Goal: Transaction & Acquisition: Purchase product/service

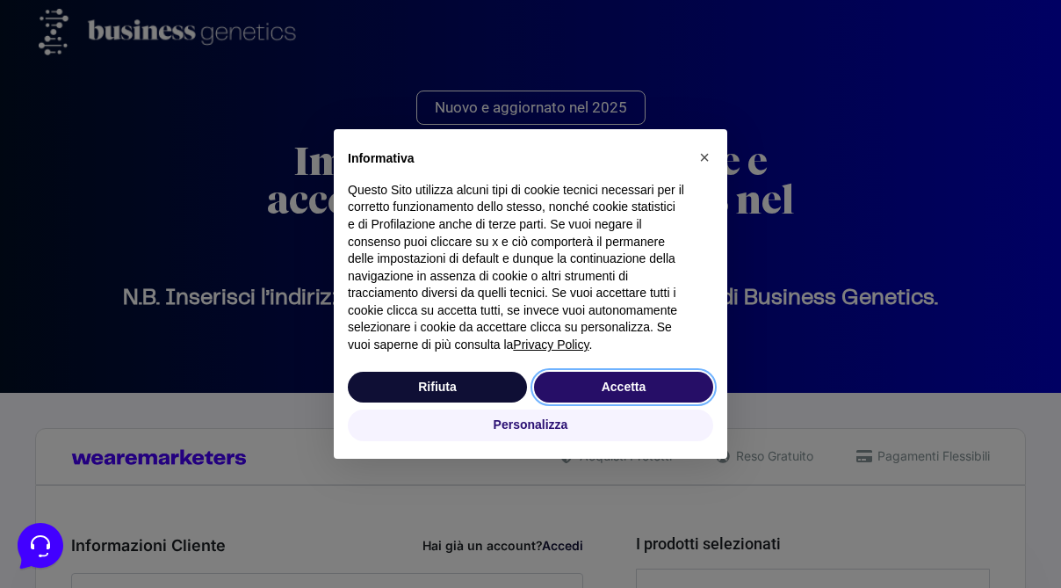
click at [615, 400] on button "Accetta" at bounding box center [623, 388] width 179 height 32
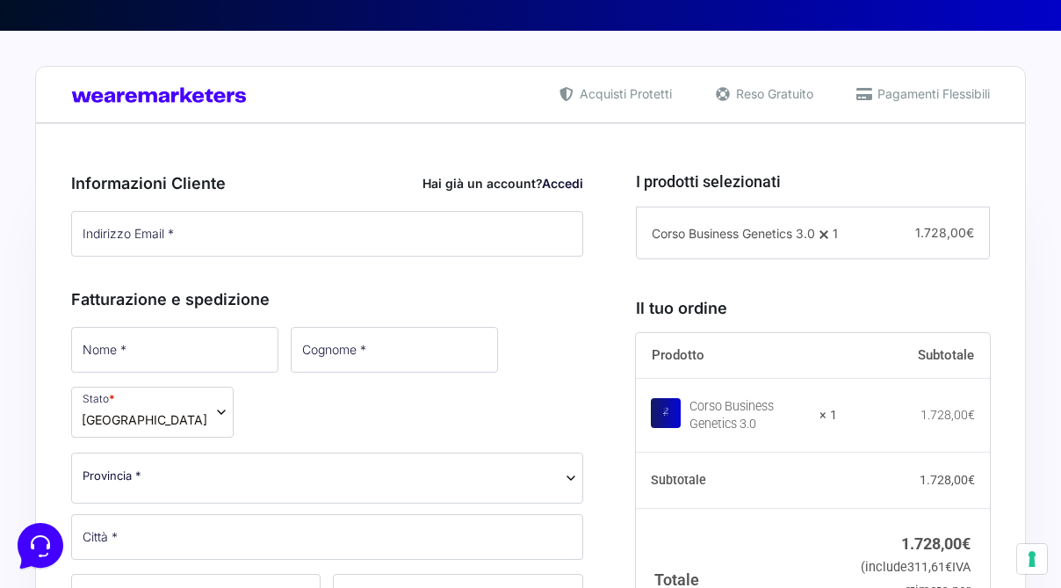
scroll to position [383, 0]
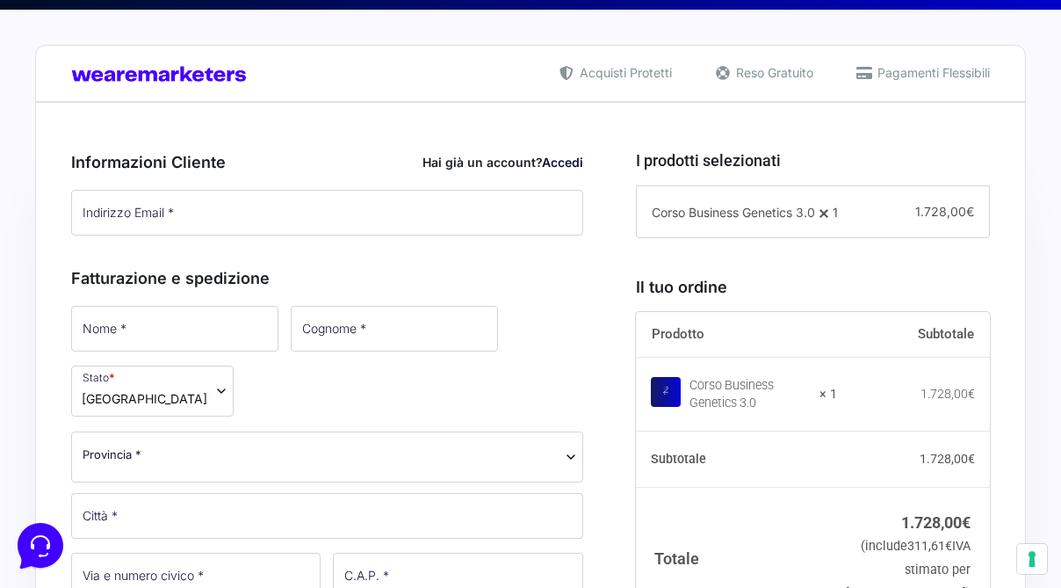
click at [558, 161] on link "Accedi" at bounding box center [562, 162] width 41 height 15
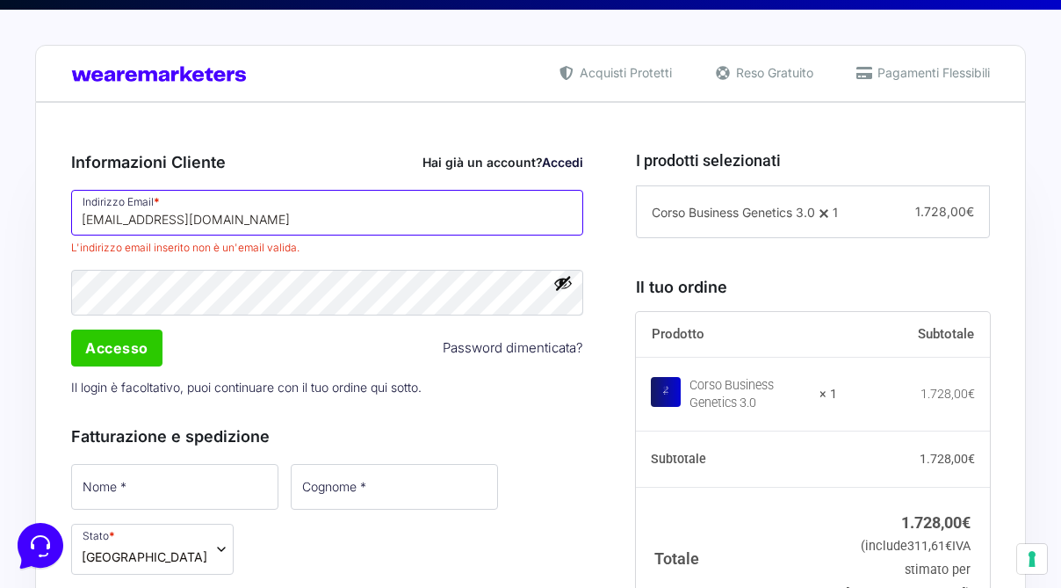
type input "[EMAIL_ADDRESS][DOMAIN_NAME]"
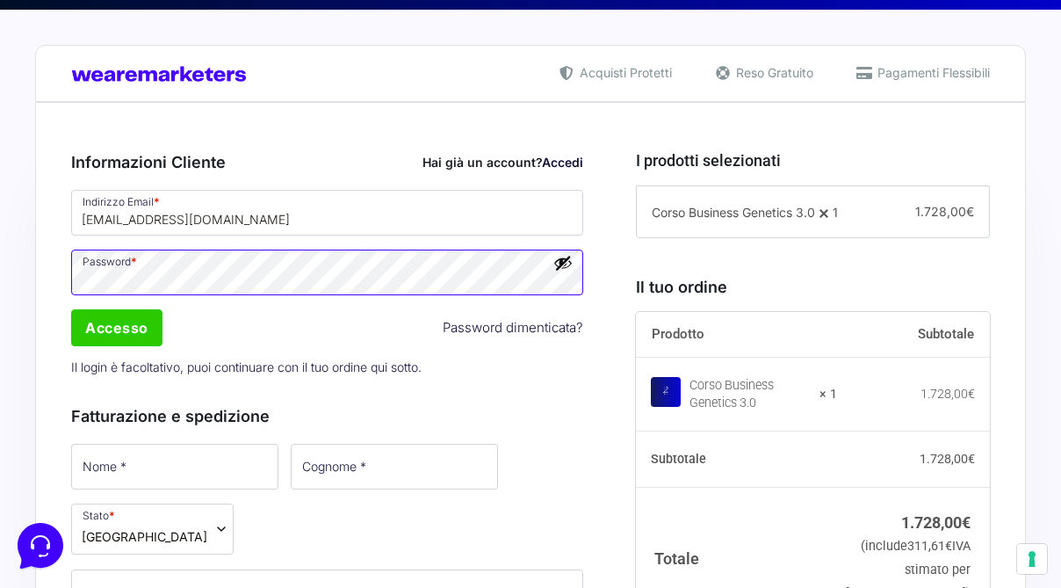
scroll to position [0, 0]
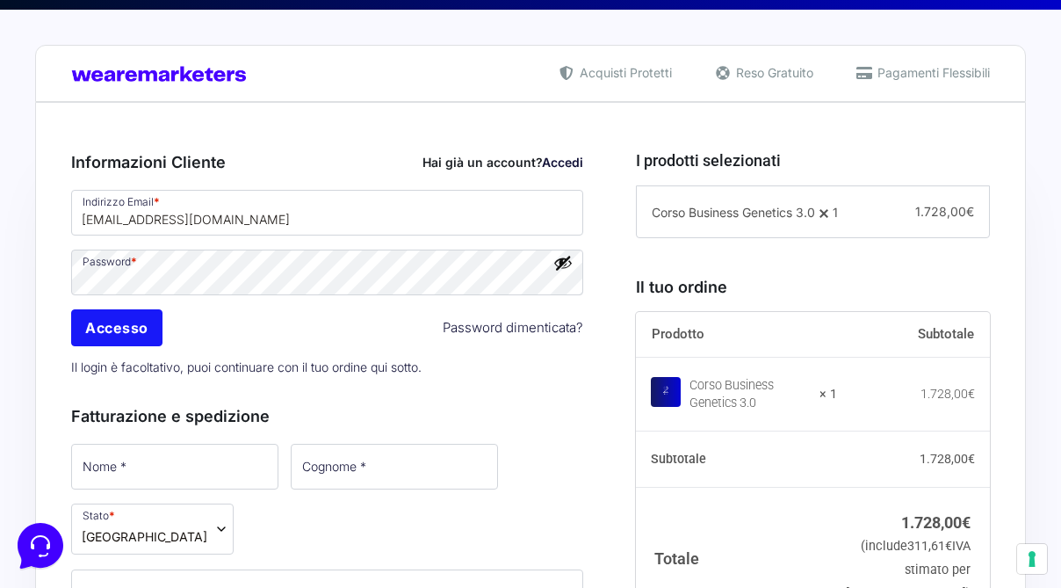
click at [134, 337] on input "Accesso" at bounding box center [116, 327] width 91 height 37
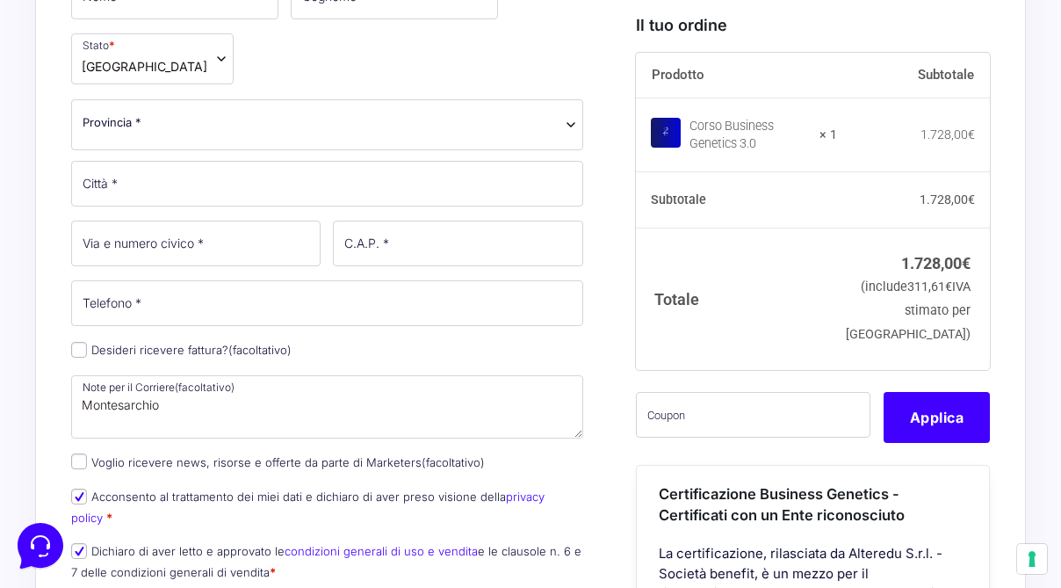
scroll to position [702, 0]
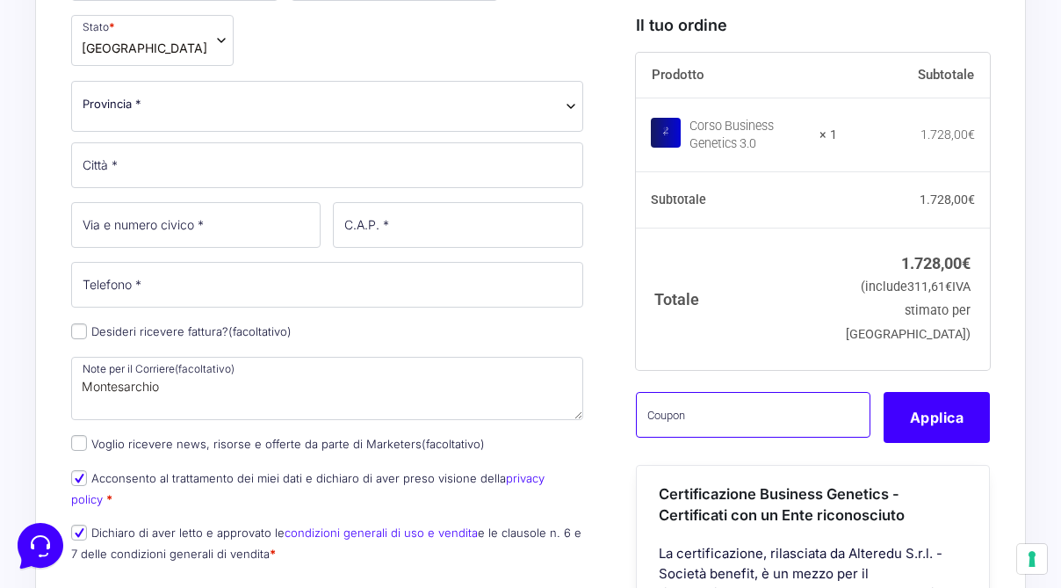
click at [706, 437] on input "text" at bounding box center [753, 414] width 235 height 46
paste input "CLIPRO200BG"
type input "CLIPRO200BG"
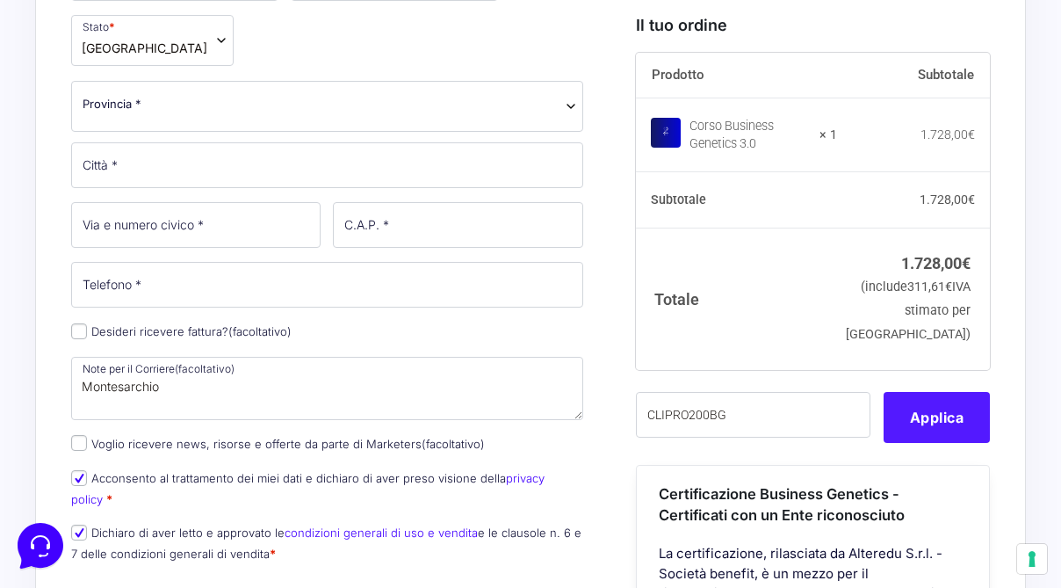
click at [942, 442] on button "Applica" at bounding box center [937, 416] width 106 height 51
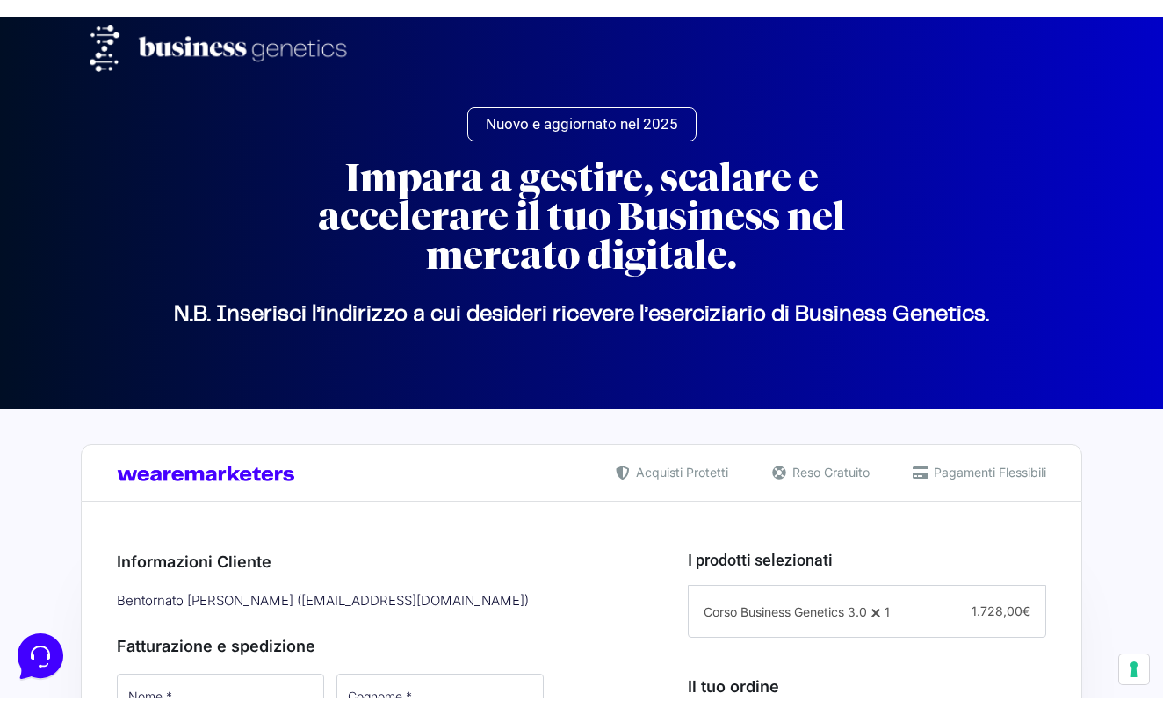
scroll to position [0, 0]
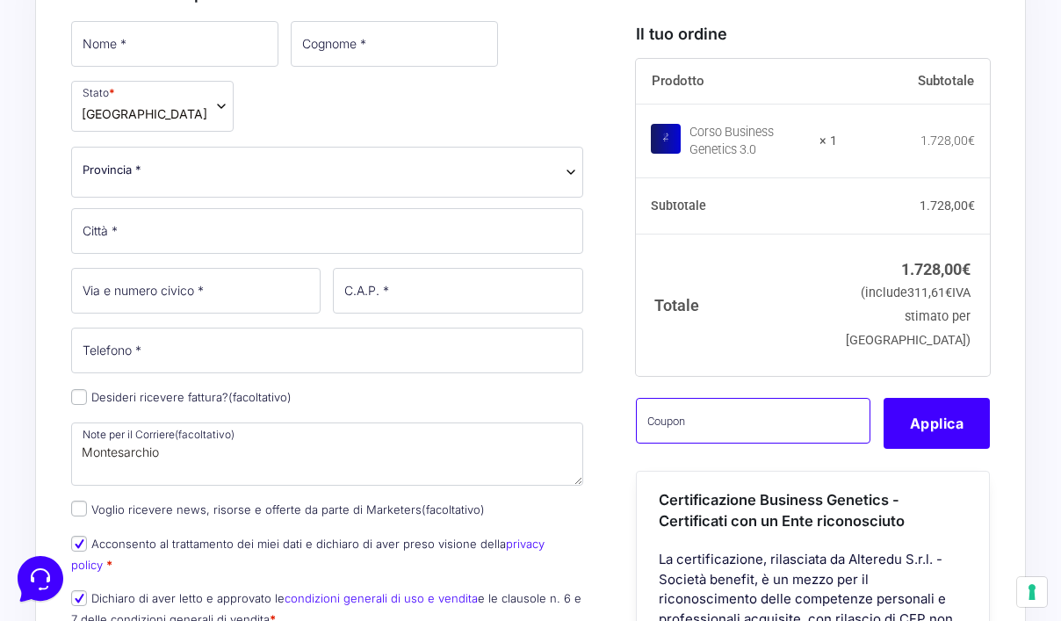
click at [796, 444] on input "text" at bounding box center [753, 421] width 235 height 46
paste input "CLIPRO200BG"
type input "CLIPRO200BG"
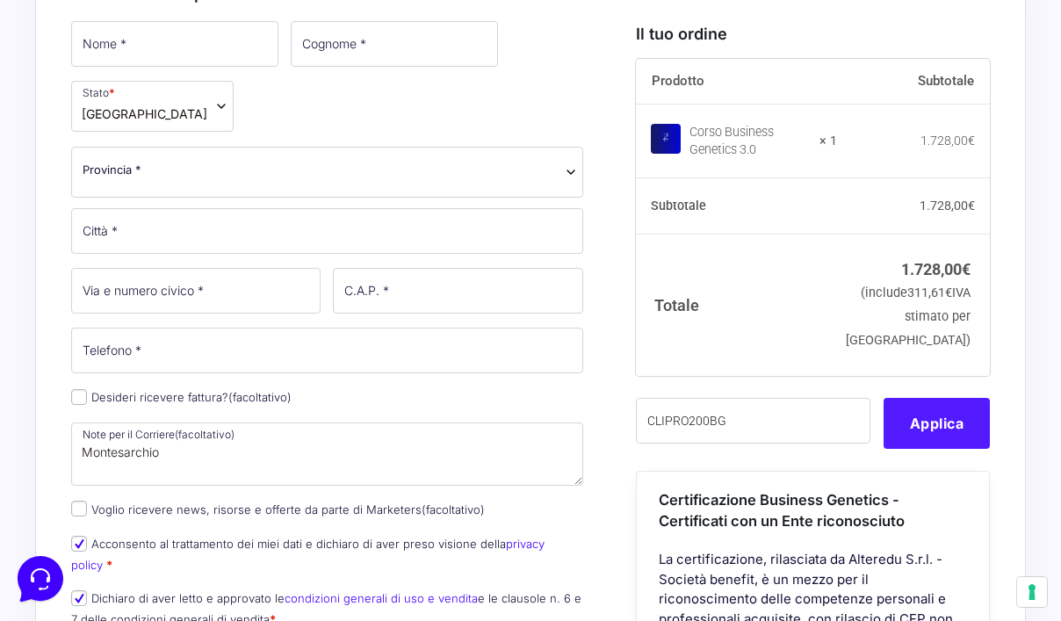
click at [947, 449] on button "Applica" at bounding box center [937, 423] width 106 height 51
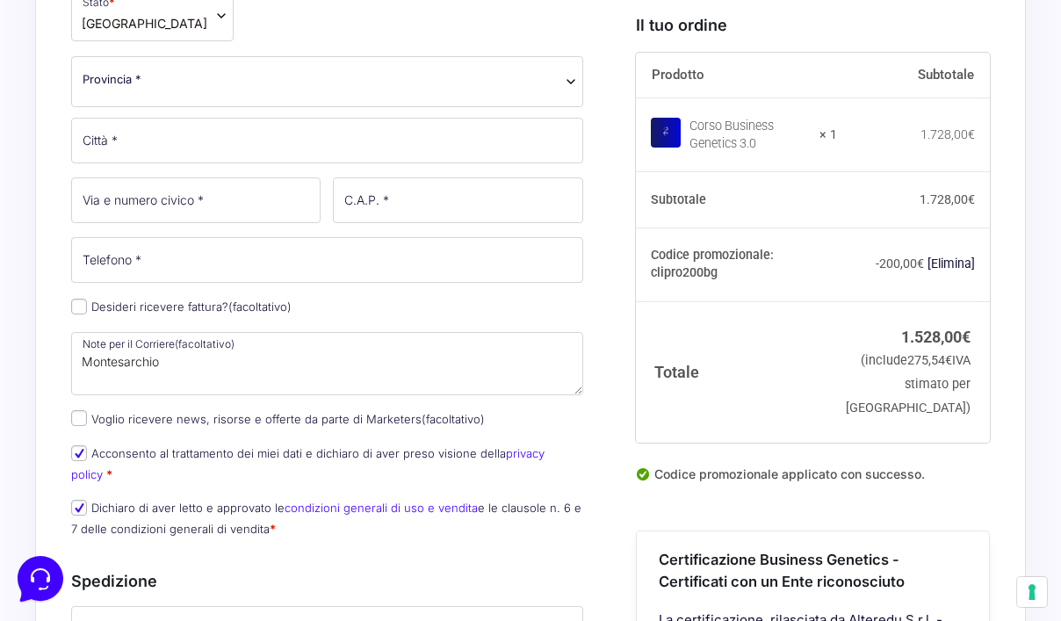
scroll to position [749, 0]
